Goal: Task Accomplishment & Management: Use online tool/utility

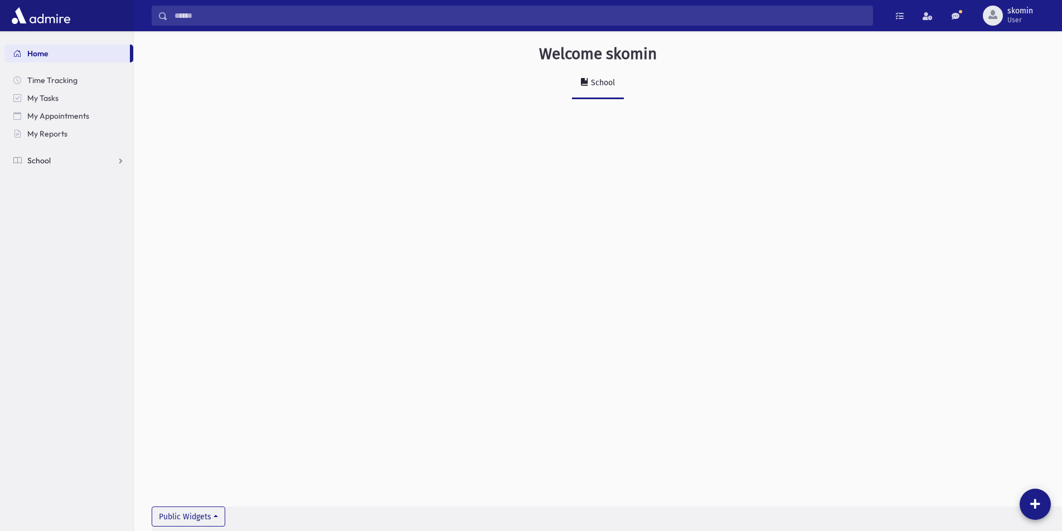
click at [38, 159] on span "School" at bounding box center [38, 161] width 23 height 10
click at [45, 191] on span "Attendance" at bounding box center [53, 196] width 41 height 10
click at [496, 186] on div "Welcome skomin School Public Widgets" at bounding box center [598, 281] width 928 height 500
click at [46, 209] on link "Entry" at bounding box center [68, 214] width 129 height 18
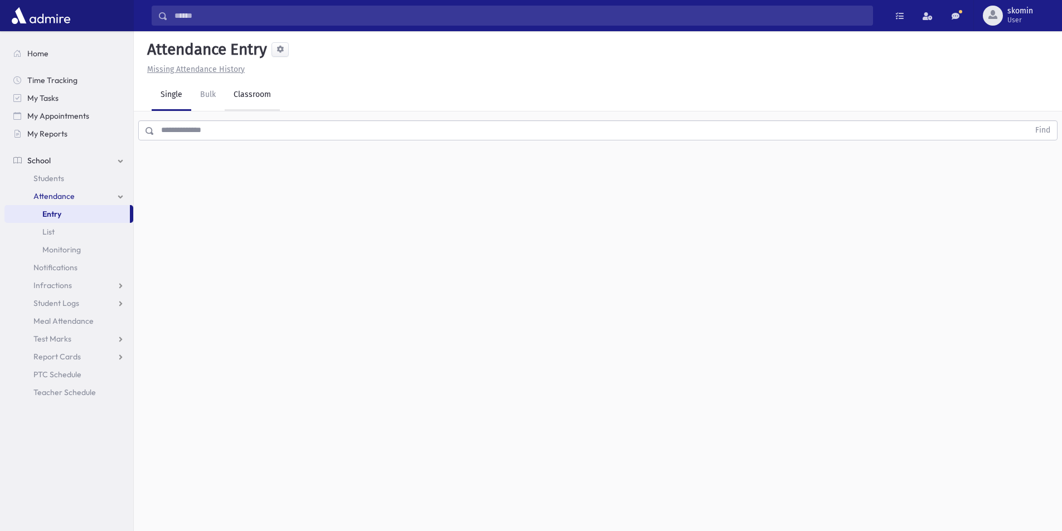
click at [253, 94] on link "Classroom" at bounding box center [252, 95] width 55 height 31
drag, startPoint x: 316, startPoint y: 140, endPoint x: 402, endPoint y: 196, distance: 102.7
click at [319, 148] on div "--Select One--" at bounding box center [303, 144] width 110 height 12
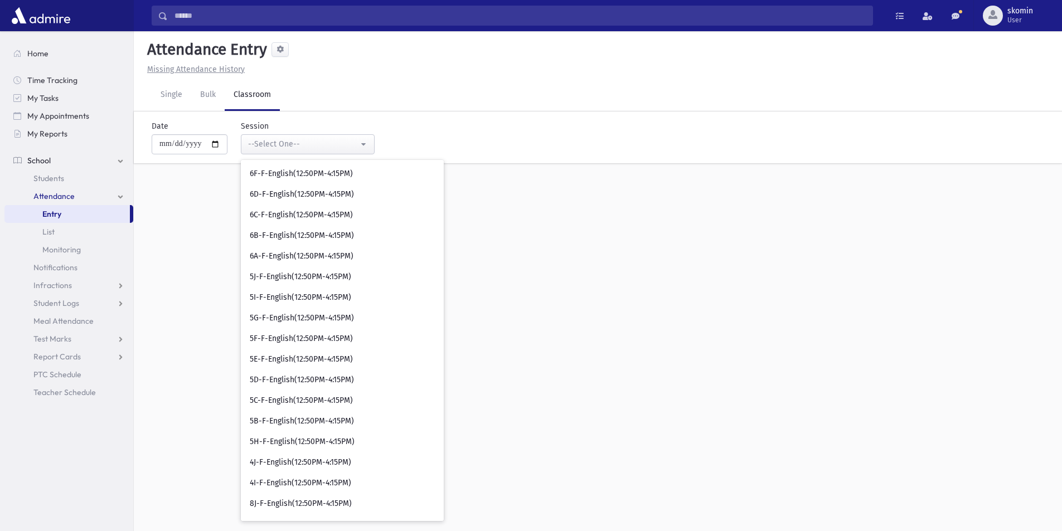
scroll to position [5632, 0]
click at [304, 338] on span "5F-F-English(12:50PM-4:15PM)" at bounding box center [301, 339] width 103 height 11
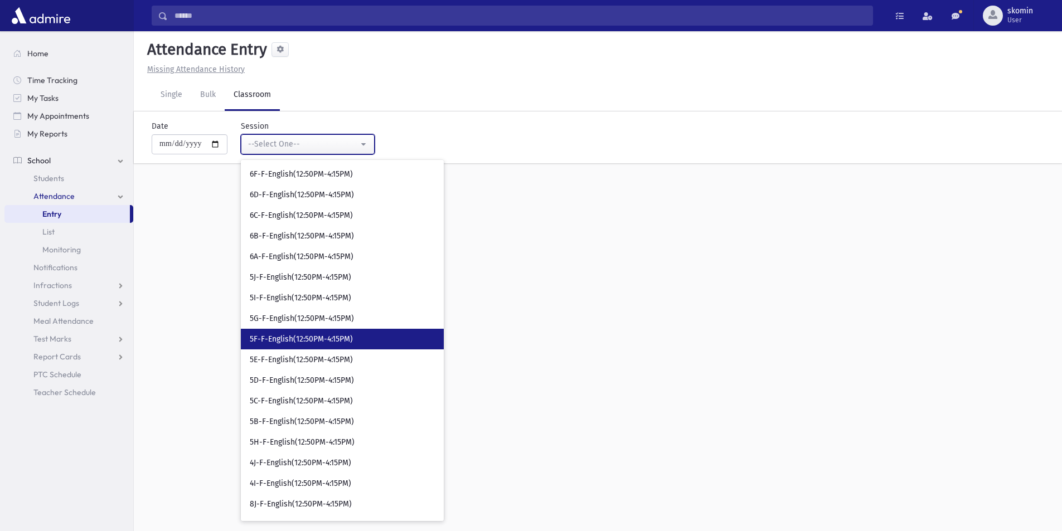
select select "*****"
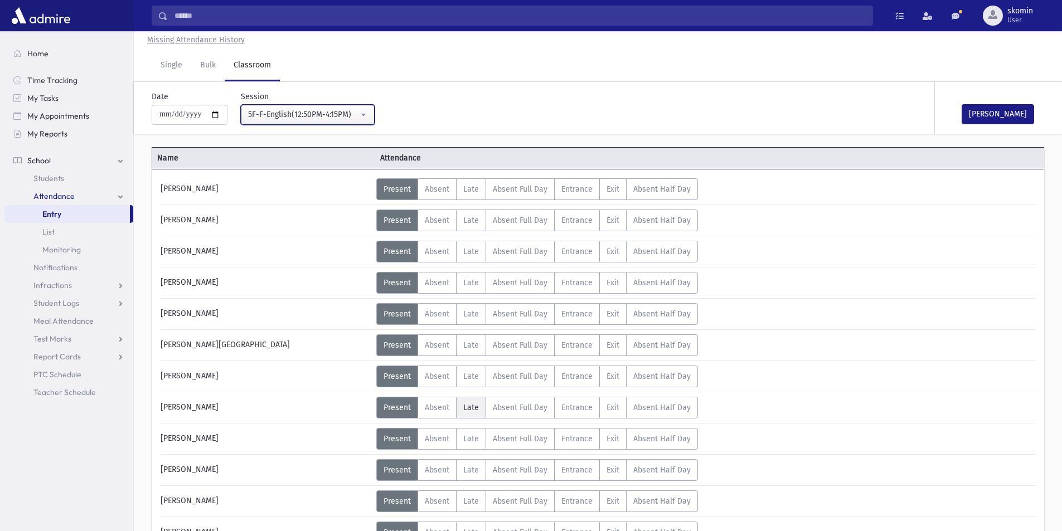
scroll to position [56, 0]
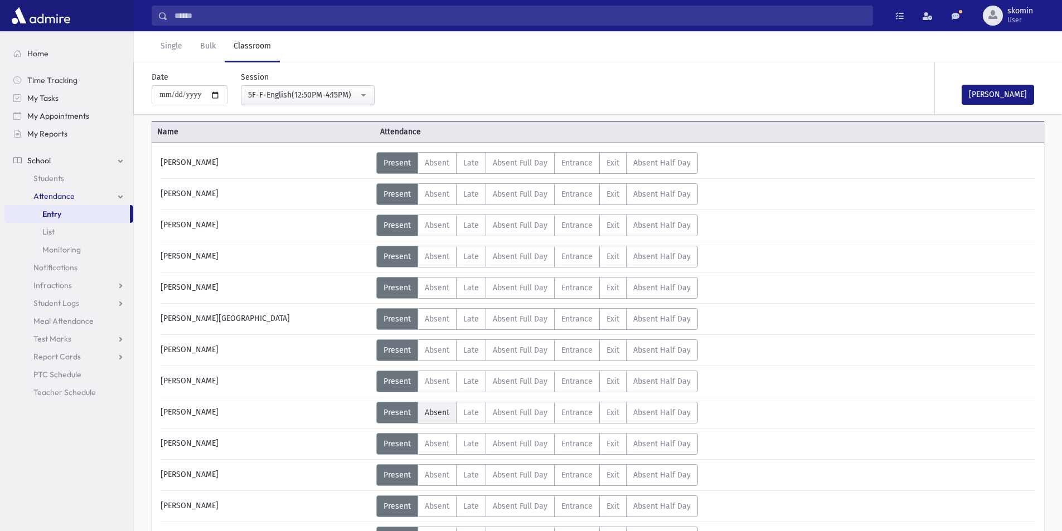
click at [447, 419] on label "Absent A" at bounding box center [437, 413] width 39 height 22
click at [970, 94] on button "[PERSON_NAME]" at bounding box center [998, 95] width 72 height 20
